Goal: Task Accomplishment & Management: Manage account settings

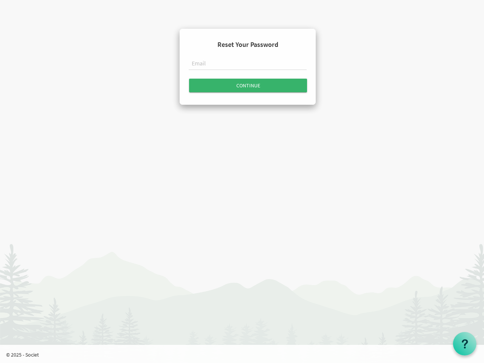
click at [248, 65] on input "text" at bounding box center [248, 64] width 118 height 13
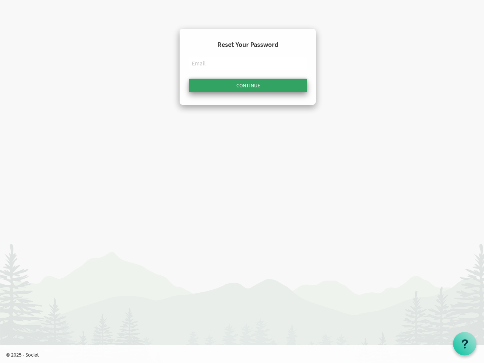
click at [248, 85] on input "Continue" at bounding box center [248, 86] width 118 height 14
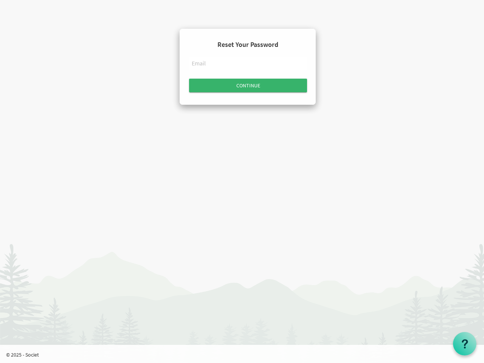
click at [465, 344] on use at bounding box center [465, 343] width 6 height 9
